Goal: Book appointment/travel/reservation

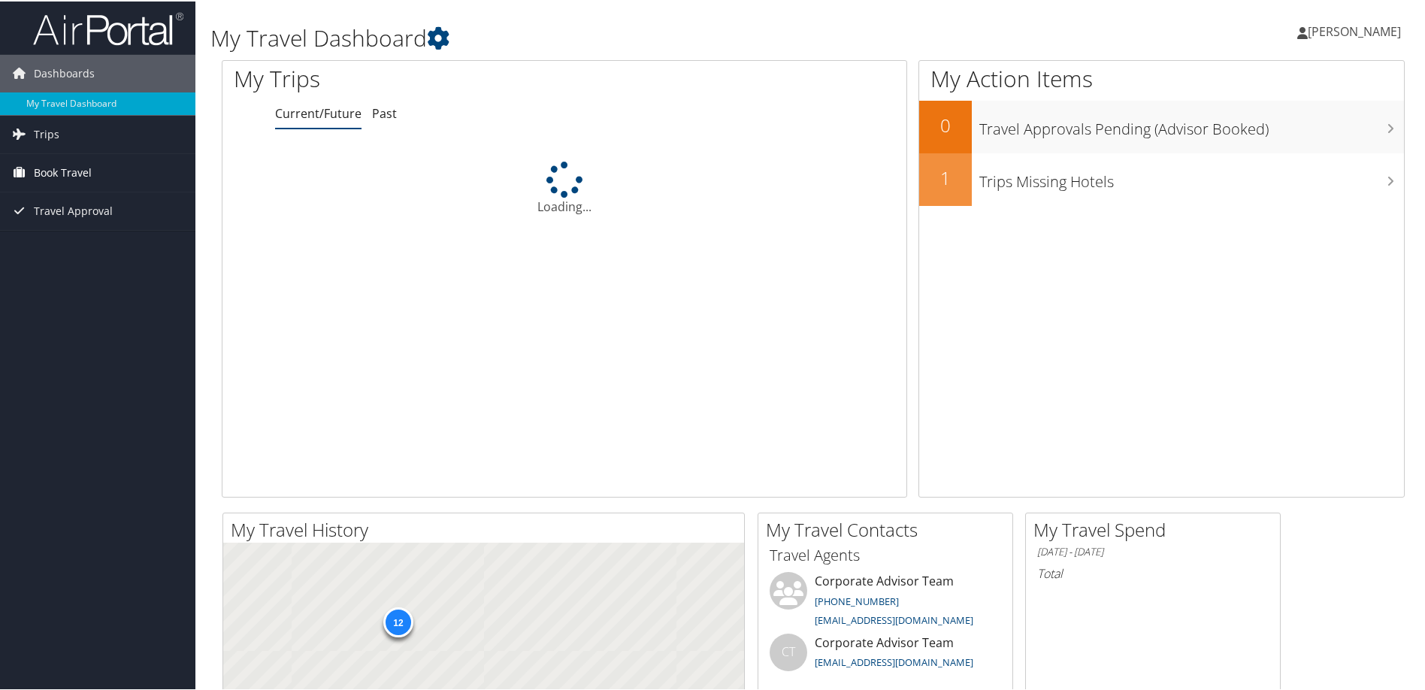
click at [45, 169] on span "Book Travel" at bounding box center [63, 172] width 58 height 38
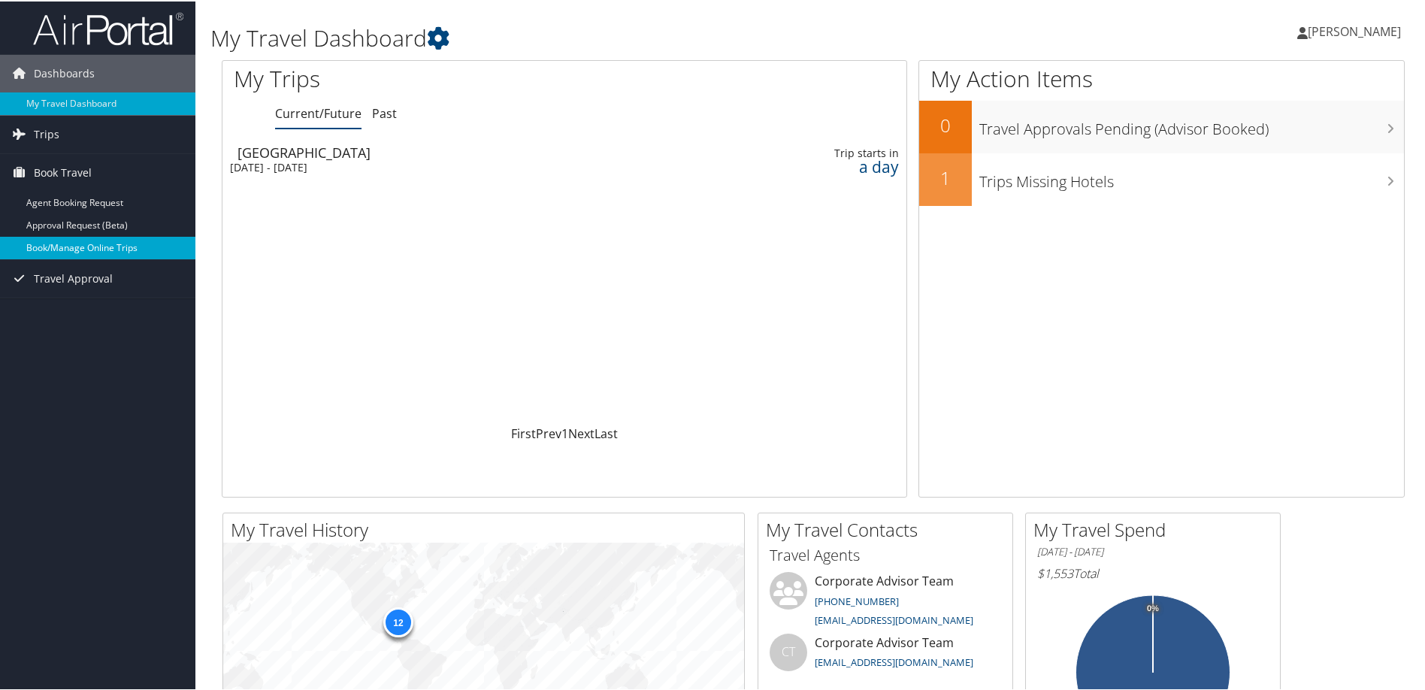
click at [63, 248] on link "Book/Manage Online Trips" at bounding box center [97, 246] width 195 height 23
